Goal: Task Accomplishment & Management: Use online tool/utility

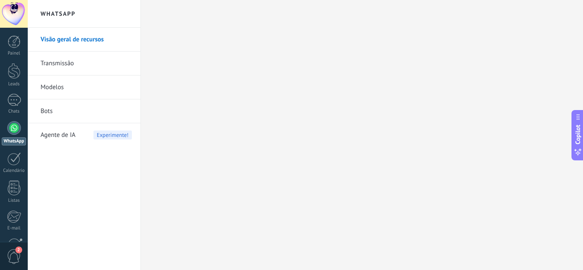
click at [72, 137] on span "Agente de IA" at bounding box center [58, 135] width 35 height 24
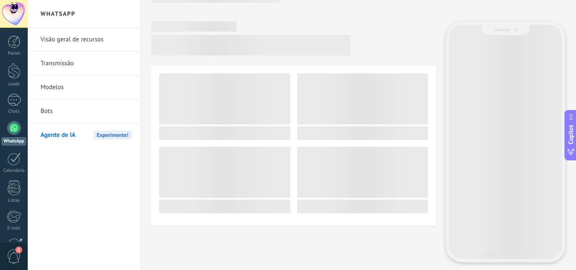
scroll to position [18, 0]
click at [67, 40] on link "Visão geral de recursos" at bounding box center [86, 40] width 91 height 24
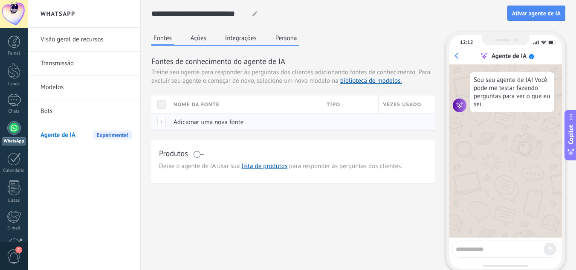
click at [211, 127] on div "Adicionar uma nova fonte" at bounding box center [243, 122] width 149 height 16
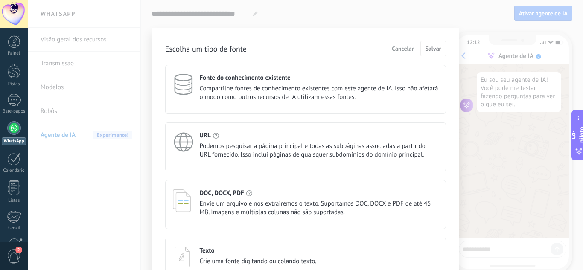
click at [262, 133] on div "URL" at bounding box center [319, 135] width 238 height 8
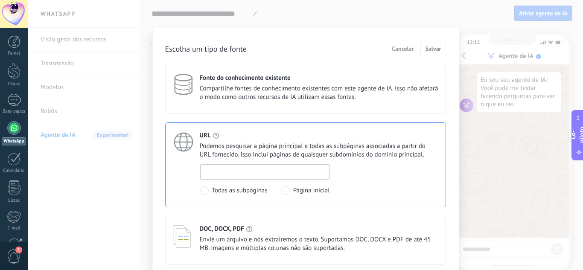
click at [266, 166] on input at bounding box center [264, 172] width 129 height 14
type input "*"
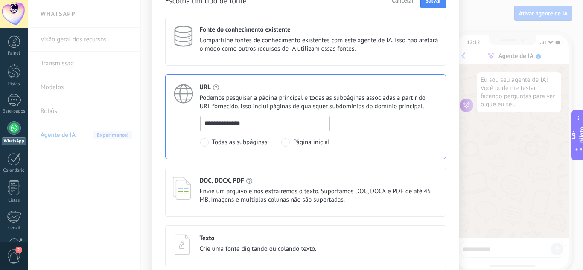
scroll to position [85, 0]
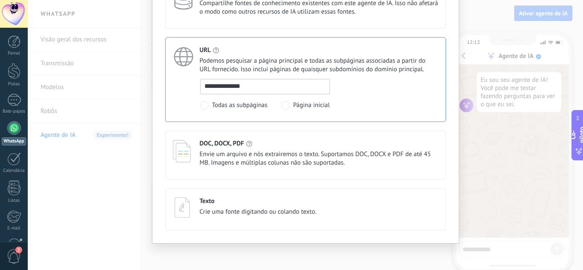
type input "**********"
click at [267, 162] on font "Envie um arquivo e nós extrairemos o texto. Suportamos DOC, DOCX e PDF de até 4…" at bounding box center [315, 158] width 231 height 17
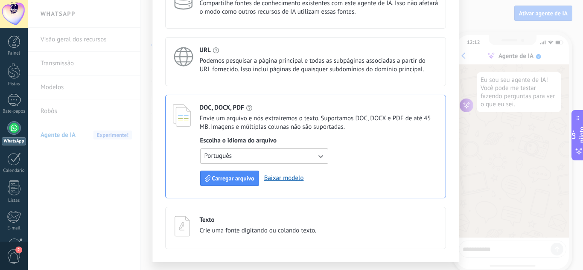
click at [255, 84] on div "**********" at bounding box center [305, 61] width 281 height 49
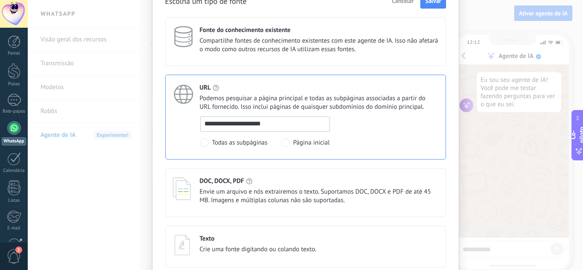
scroll to position [0, 0]
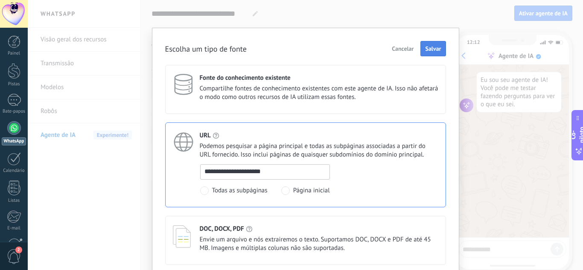
click at [429, 49] on font "Salvar" at bounding box center [433, 49] width 16 height 8
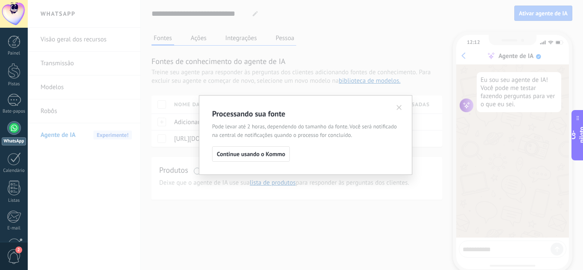
click at [395, 110] on h2 "Processando sua fonte" at bounding box center [305, 113] width 187 height 11
click at [397, 108] on icon at bounding box center [398, 107] width 5 height 5
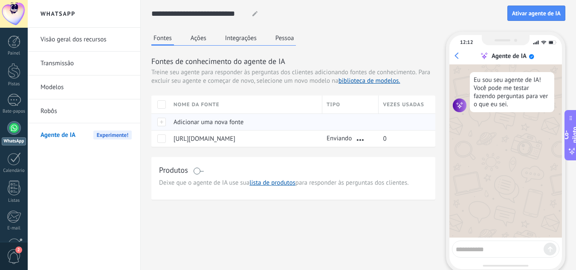
click at [207, 120] on font "Adicionar uma nova fonte" at bounding box center [209, 122] width 70 height 8
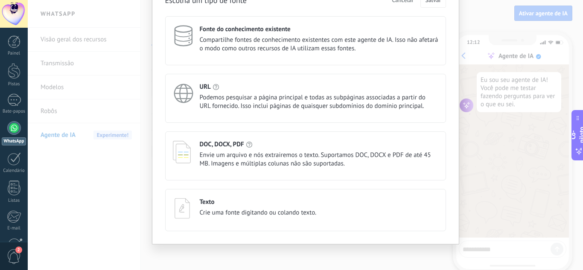
scroll to position [51, 0]
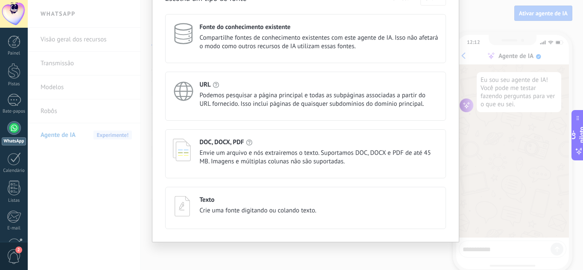
click at [269, 156] on font "Envie um arquivo e nós extrairemos o texto. Suportamos DOC, DOCX e PDF de até 4…" at bounding box center [315, 157] width 231 height 17
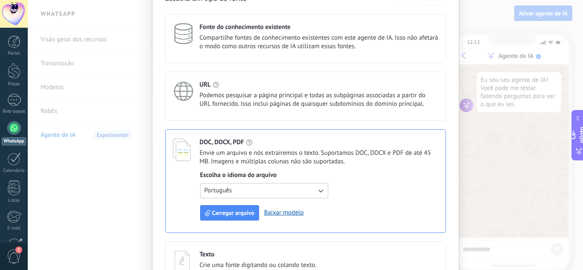
click at [258, 192] on button "Português" at bounding box center [264, 190] width 128 height 15
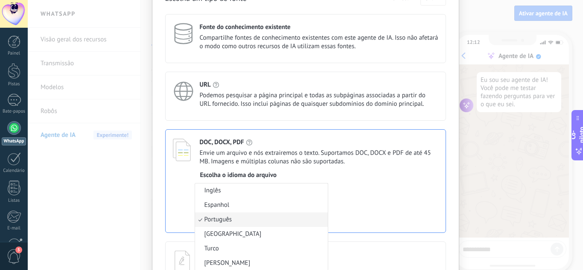
scroll to position [51, 0]
click at [258, 192] on li "Inglês" at bounding box center [261, 190] width 133 height 15
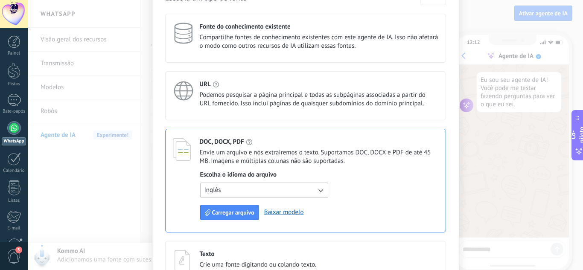
click at [258, 192] on button "Inglês" at bounding box center [264, 190] width 128 height 15
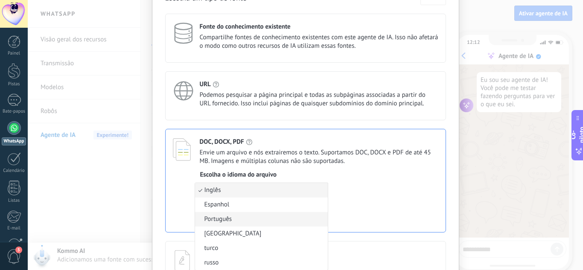
click at [242, 218] on li "Português" at bounding box center [261, 219] width 133 height 15
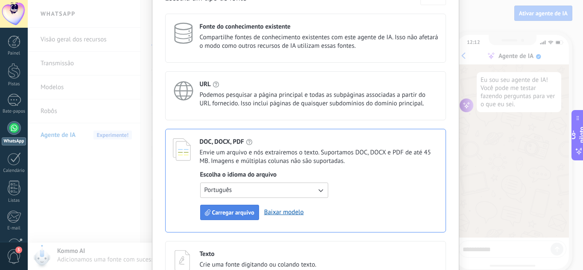
click at [232, 214] on font "Carregar arquivo" at bounding box center [233, 213] width 42 height 8
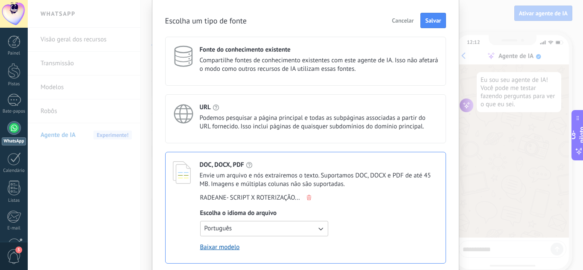
scroll to position [0, 0]
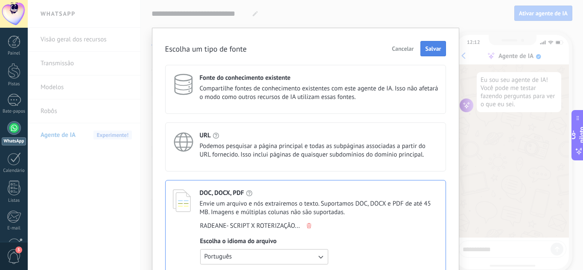
click at [428, 54] on button "Salvar" at bounding box center [432, 48] width 25 height 15
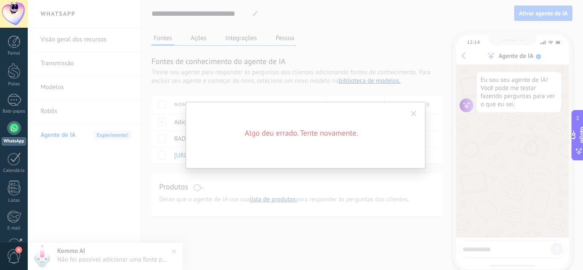
click at [415, 115] on span at bounding box center [414, 114] width 6 height 6
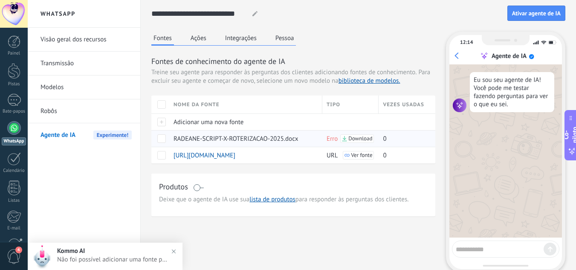
click at [351, 139] on span "Download" at bounding box center [360, 139] width 24 height 6
click at [333, 139] on span "Erro" at bounding box center [332, 139] width 11 height 8
click at [367, 153] on span "Ver fonte" at bounding box center [361, 155] width 21 height 6
click at [208, 121] on font "Adicionar uma nova fonte" at bounding box center [209, 122] width 70 height 8
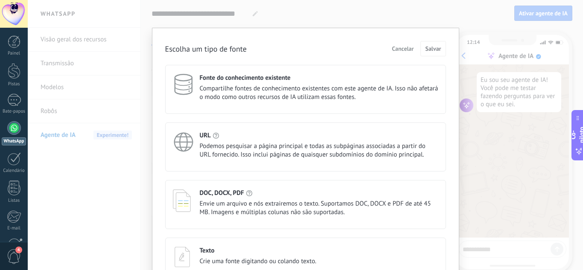
click at [258, 199] on div "DOC, DOCX, PDF Envie um arquivo e nós extrairemos o texto. Suportamos DOC, DOCX…" at bounding box center [319, 203] width 238 height 28
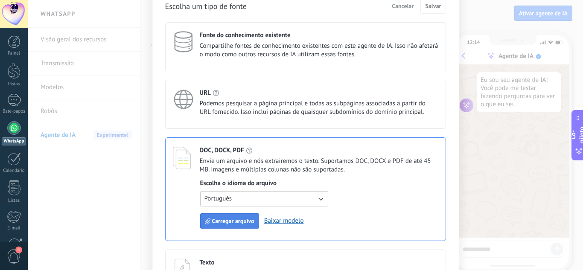
scroll to position [85, 0]
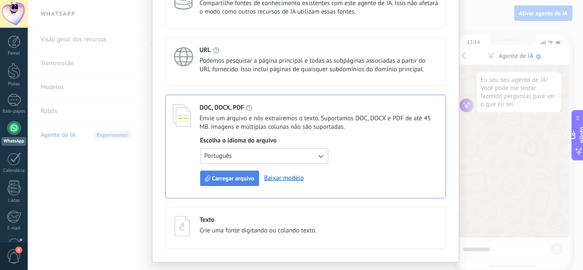
click at [242, 180] on font "Carregar arquivo" at bounding box center [233, 178] width 42 height 8
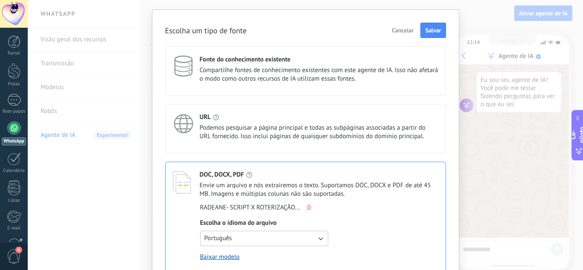
scroll to position [0, 0]
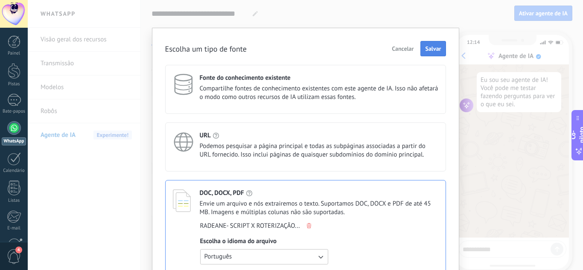
drag, startPoint x: 437, startPoint y: 59, endPoint x: 435, endPoint y: 53, distance: 6.2
click at [436, 58] on div "Escolha um tipo de fonte Cancelar Salvar Fonte do conhecimento existente Compar…" at bounding box center [305, 192] width 281 height 302
click at [435, 52] on font "Salvar" at bounding box center [433, 49] width 16 height 8
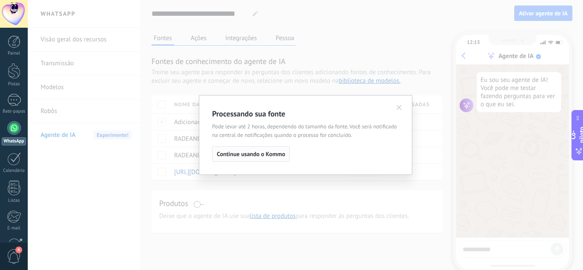
click at [275, 157] on font "Continue usando o Kommo" at bounding box center [251, 154] width 68 height 8
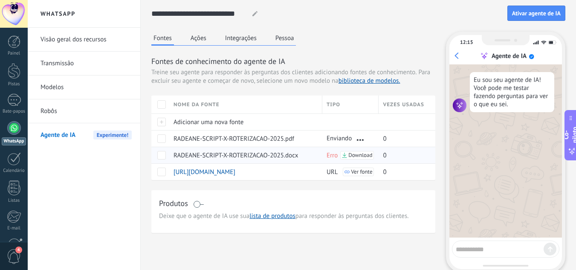
click at [163, 157] on span at bounding box center [161, 155] width 9 height 9
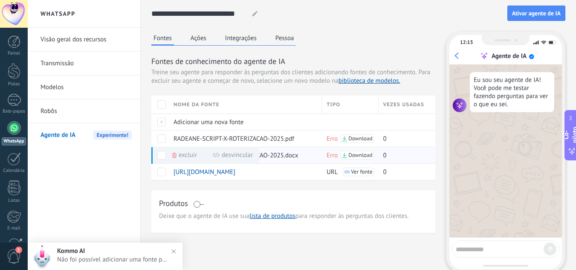
click at [180, 155] on font "Excluir" at bounding box center [188, 155] width 18 height 8
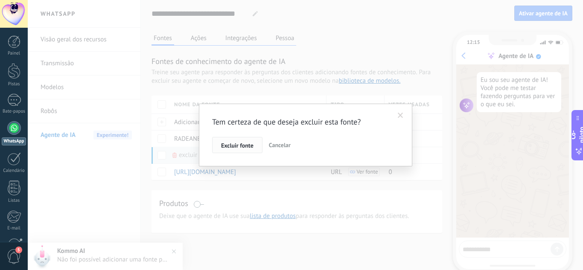
click at [248, 148] on font "Excluir fonte" at bounding box center [237, 146] width 32 height 8
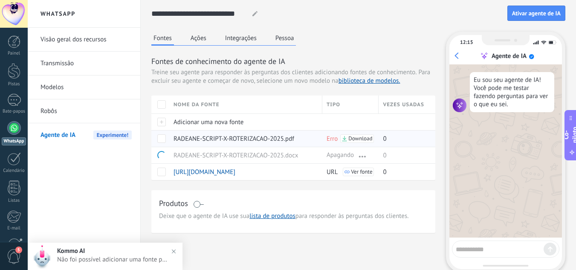
click at [160, 139] on span at bounding box center [161, 138] width 9 height 9
click at [178, 139] on div "Excluir" at bounding box center [184, 138] width 25 height 17
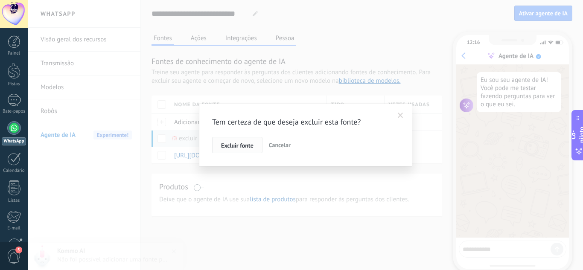
click at [244, 148] on font "Excluir fonte" at bounding box center [237, 146] width 32 height 8
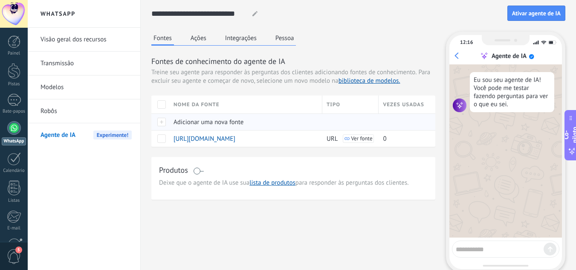
click at [160, 120] on div at bounding box center [160, 121] width 18 height 17
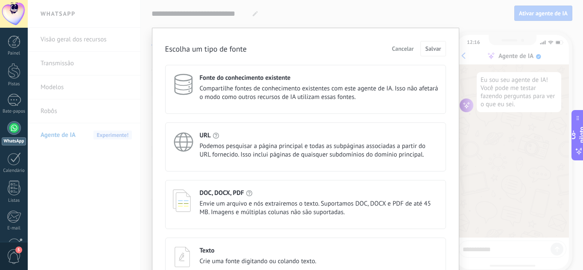
scroll to position [51, 0]
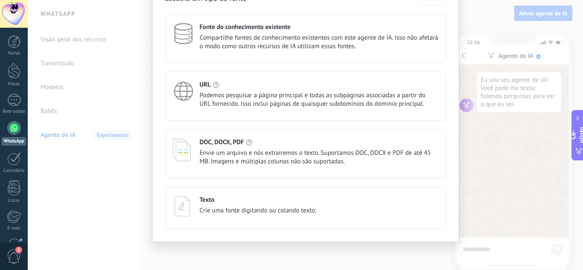
click at [238, 216] on div "Texto Crie uma fonte digitando ou colando texto." at bounding box center [258, 206] width 117 height 21
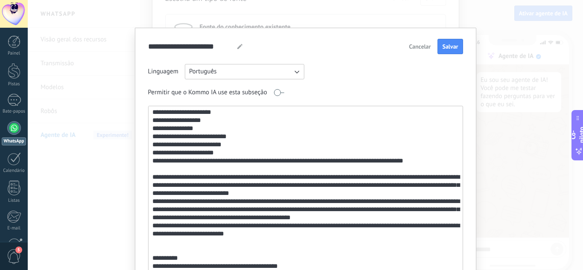
scroll to position [128, 0]
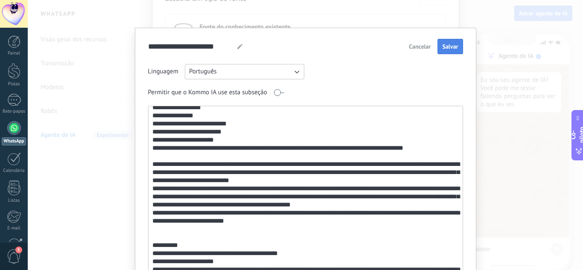
type textarea "**********"
click at [449, 42] on button "Salvar" at bounding box center [449, 46] width 25 height 15
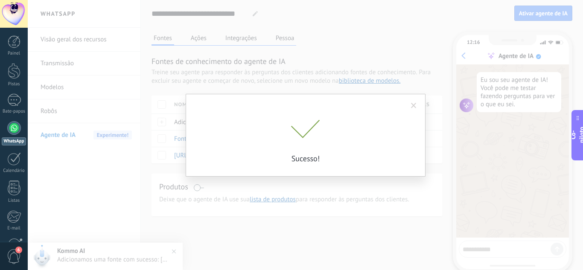
click at [410, 106] on span at bounding box center [413, 106] width 14 height 15
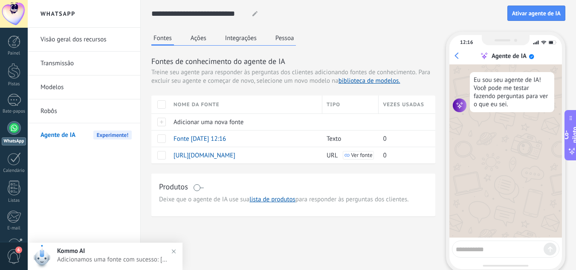
click at [488, 246] on textarea at bounding box center [500, 248] width 88 height 11
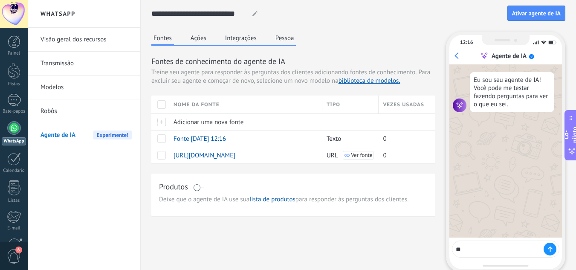
type textarea "***"
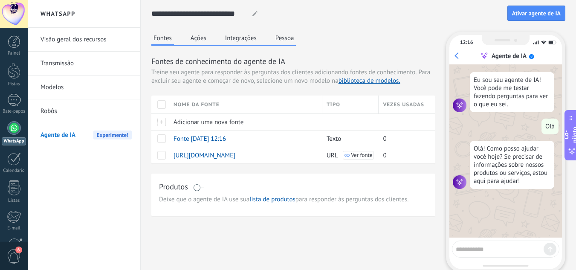
click at [201, 190] on span at bounding box center [198, 187] width 11 height 7
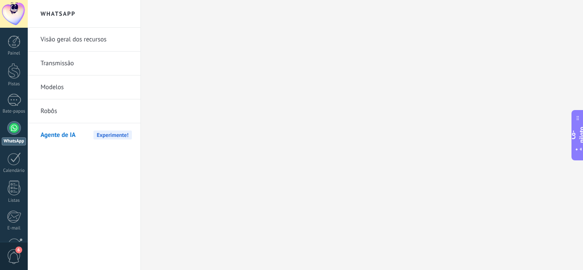
click at [92, 143] on div "Agente de IA Experimente!" at bounding box center [86, 135] width 91 height 24
